Goal: Consume media (video, audio)

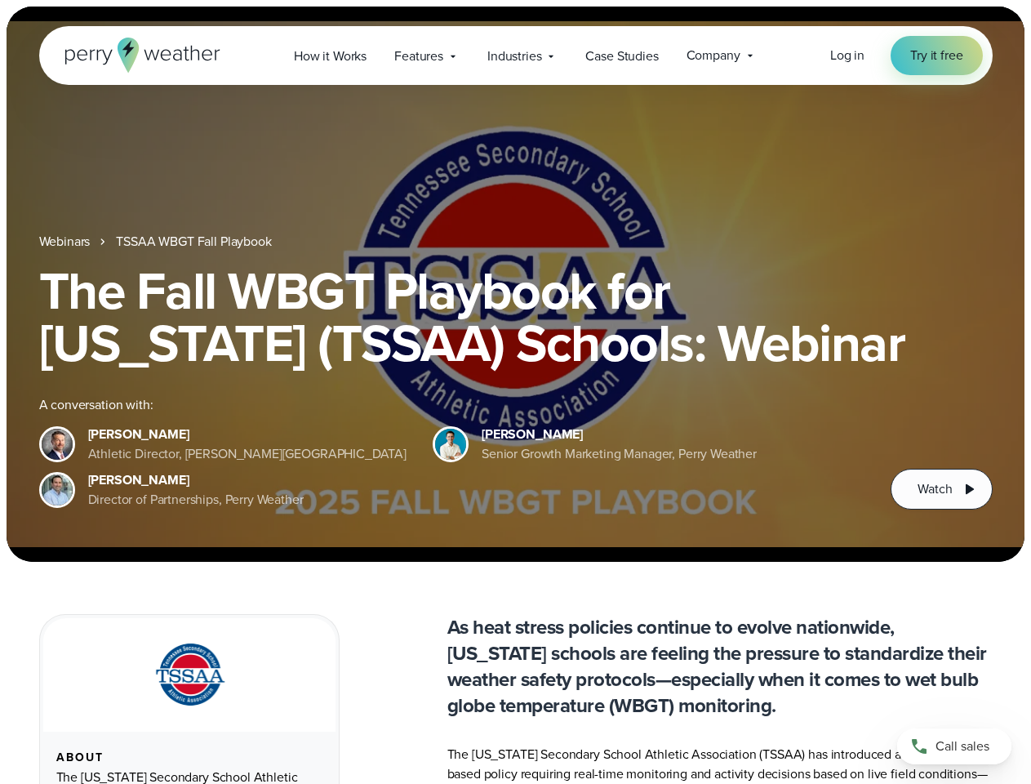
click at [515, 392] on div "The Fall WBGT Playbook for [US_STATE] (TSSAA) Schools: Webinar A conversation w…" at bounding box center [515, 386] width 953 height 245
click at [515, 55] on span "Industries" at bounding box center [514, 57] width 54 height 20
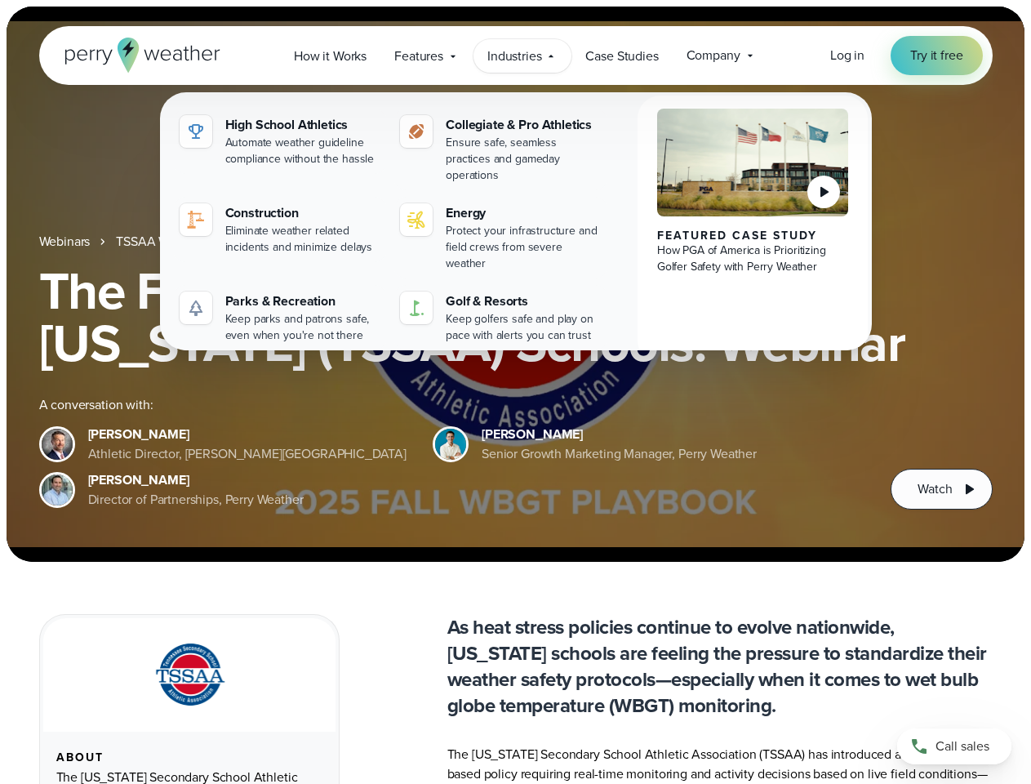
click at [515, 284] on h1 "The Fall WBGT Playbook for [US_STATE] (TSSAA) Schools: Webinar" at bounding box center [515, 316] width 953 height 104
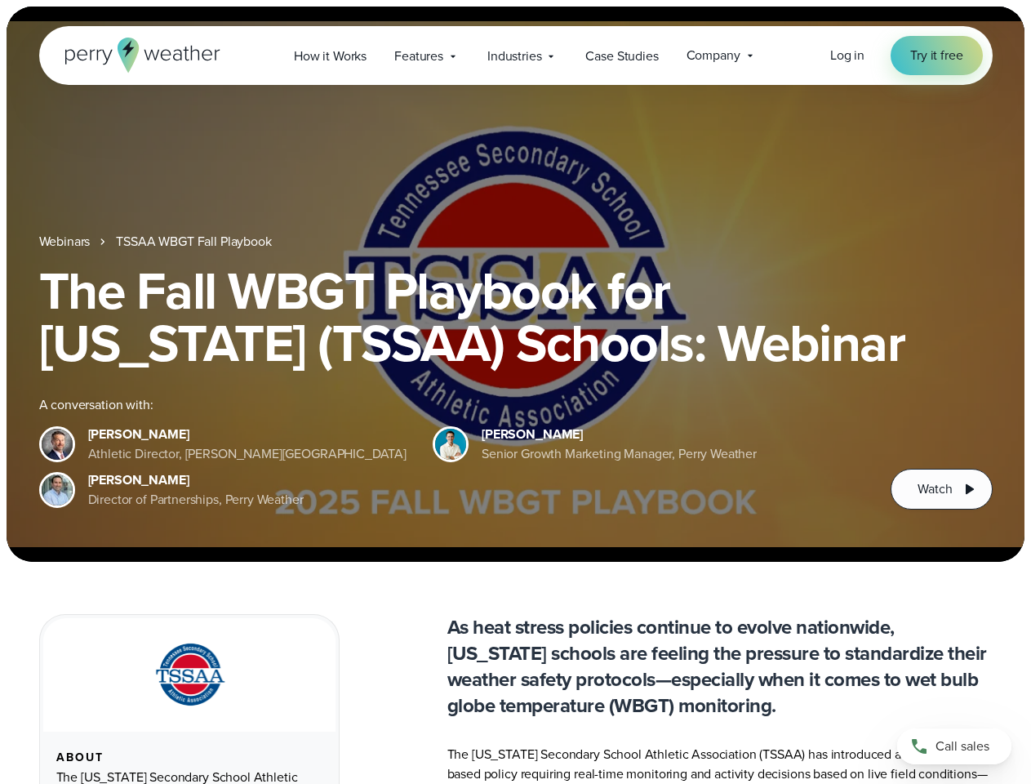
click at [195, 242] on link "TSSAA WBGT Fall Playbook" at bounding box center [193, 242] width 155 height 20
click at [941, 489] on span "Watch" at bounding box center [934, 489] width 34 height 20
